Goal: Task Accomplishment & Management: Complete application form

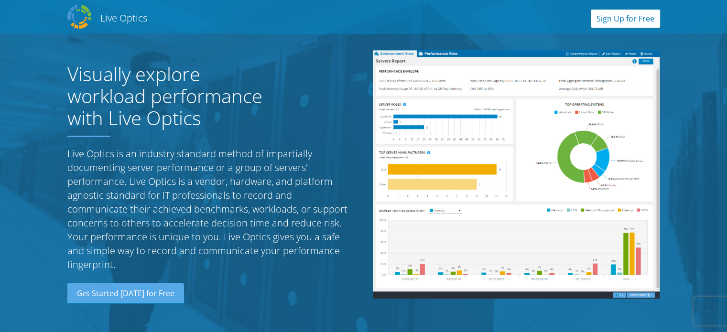
click at [605, 19] on link "Sign Up for Free" at bounding box center [624, 19] width 69 height 18
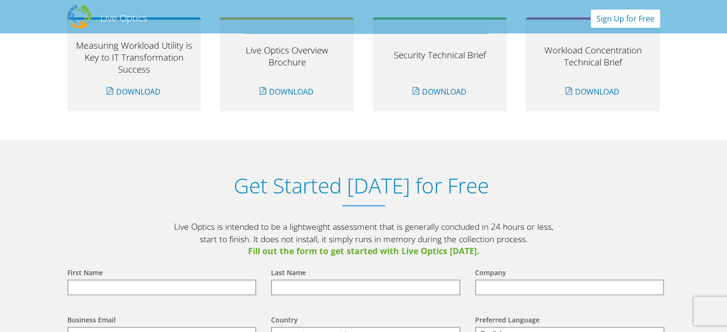
scroll to position [995, 0]
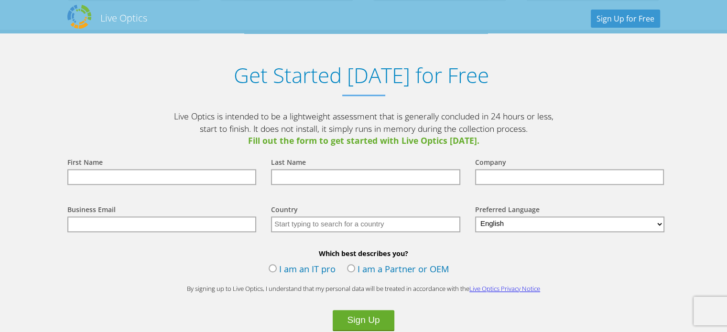
click at [143, 172] on input "text" at bounding box center [161, 177] width 189 height 16
type input "[PERSON_NAME]"
type input "Saami"
type input "Mannai"
type input "[PERSON_NAME][EMAIL_ADDRESS][DOMAIN_NAME]"
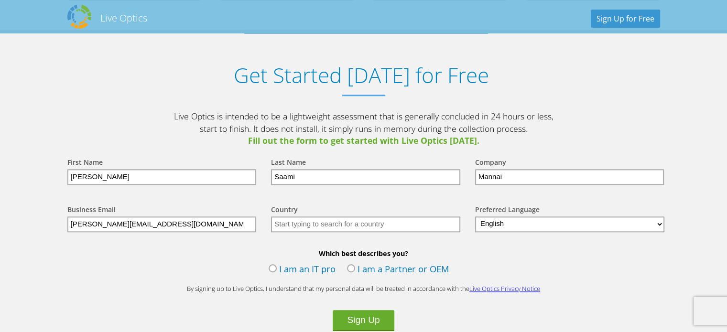
type input "[GEOGRAPHIC_DATA]"
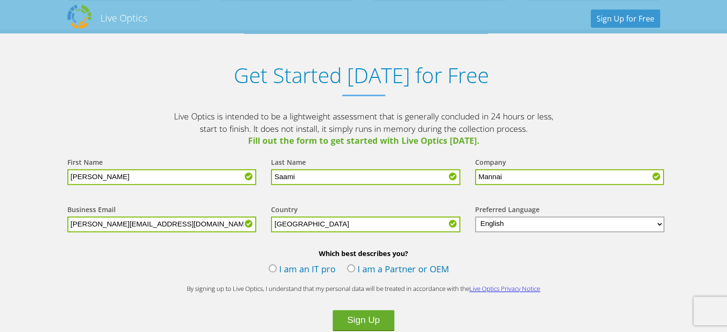
click at [347, 267] on label "I am a Partner or OEM" at bounding box center [398, 270] width 102 height 14
click at [0, 0] on input "I am a Partner or OEM" at bounding box center [0, 0] width 0 height 0
click at [361, 313] on button "Sign Up" at bounding box center [362, 320] width 61 height 21
